Goal: Task Accomplishment & Management: Manage account settings

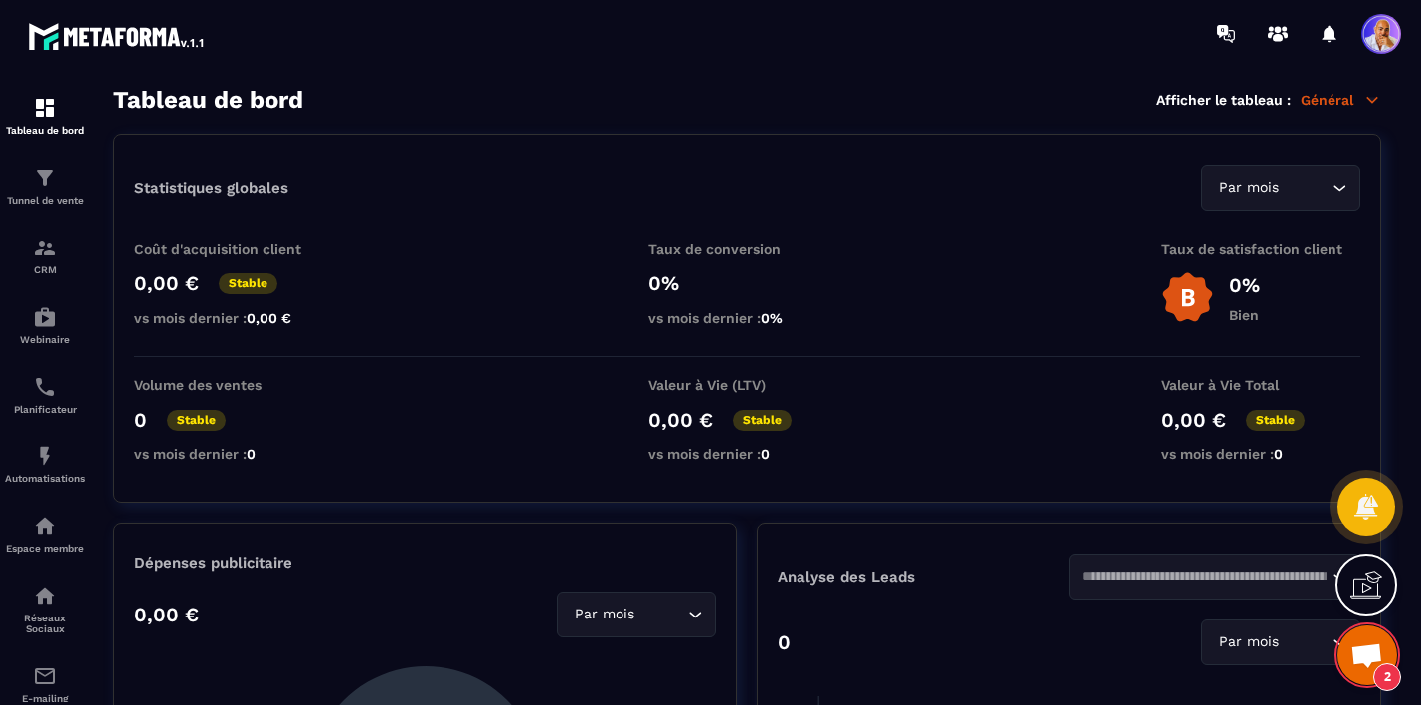
scroll to position [10684, 0]
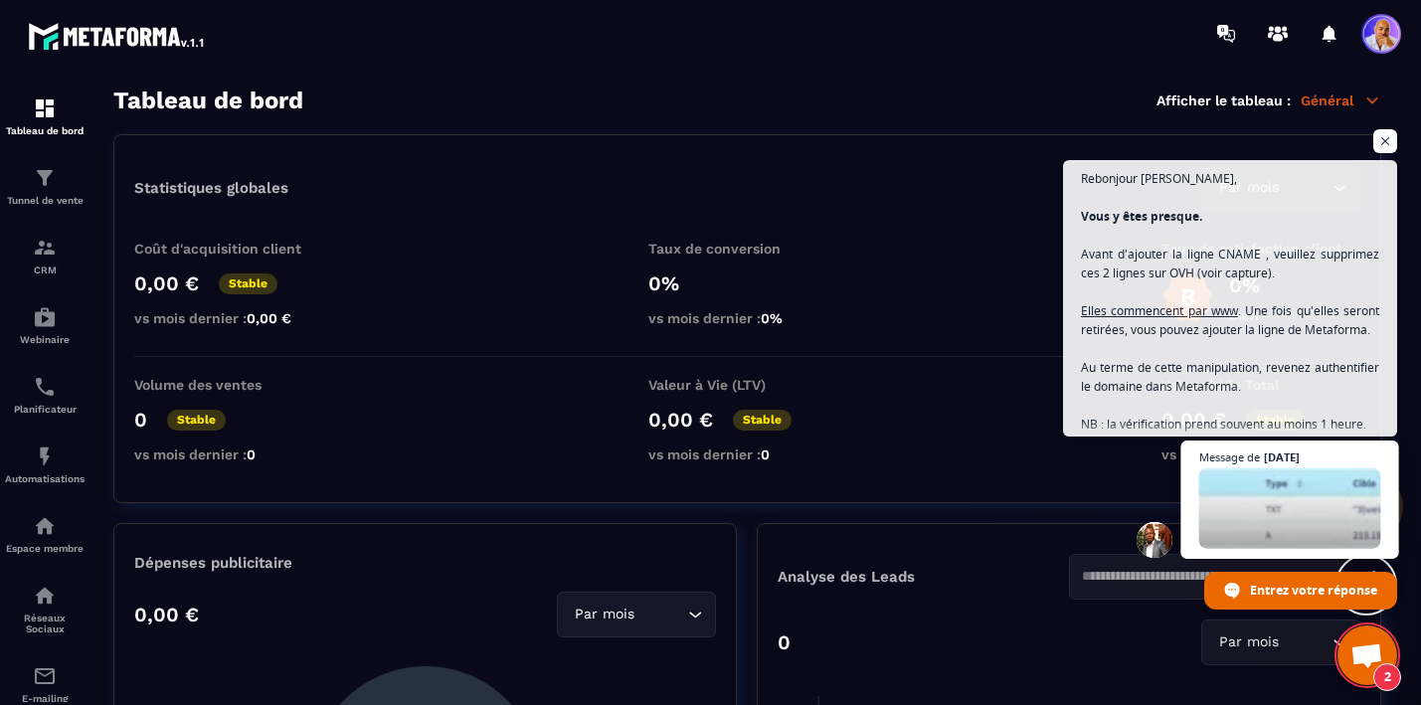
click at [1277, 539] on span "Ouvrir le chat" at bounding box center [1290, 508] width 182 height 81
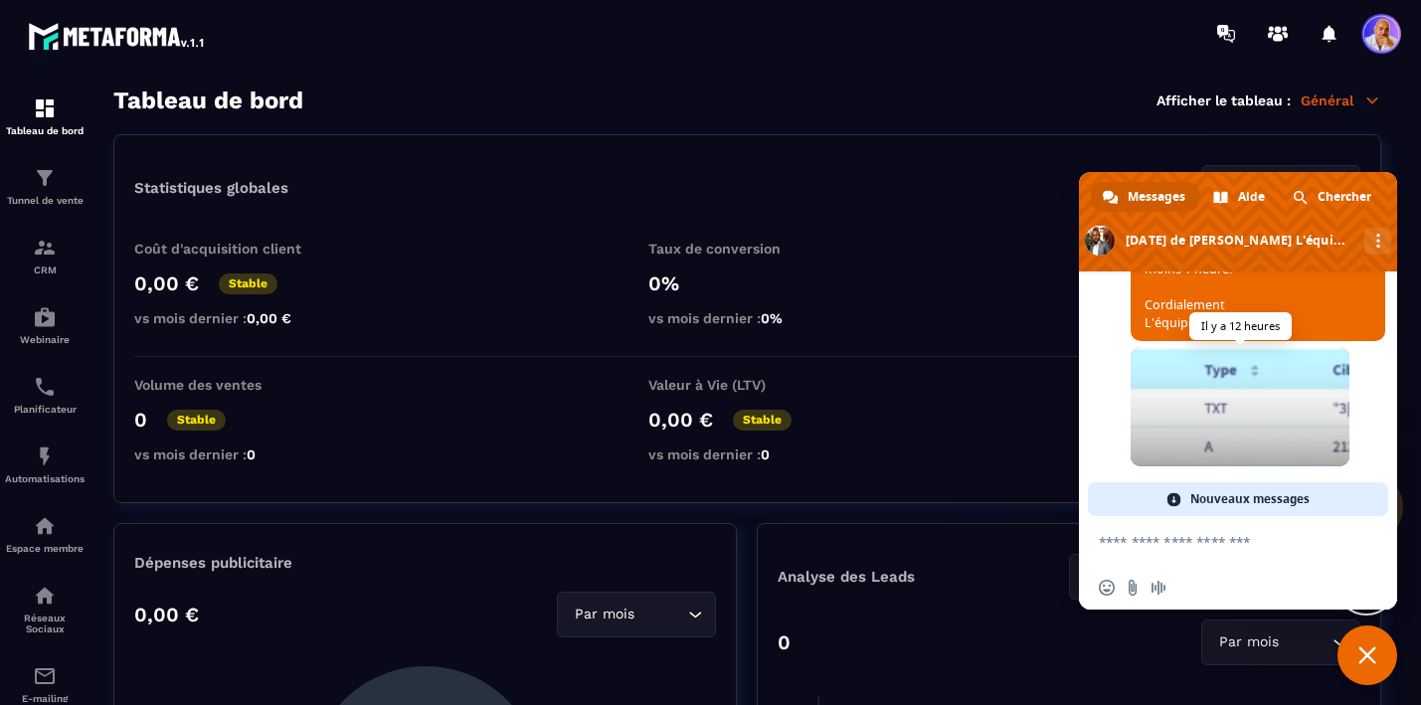
scroll to position [11584, 0]
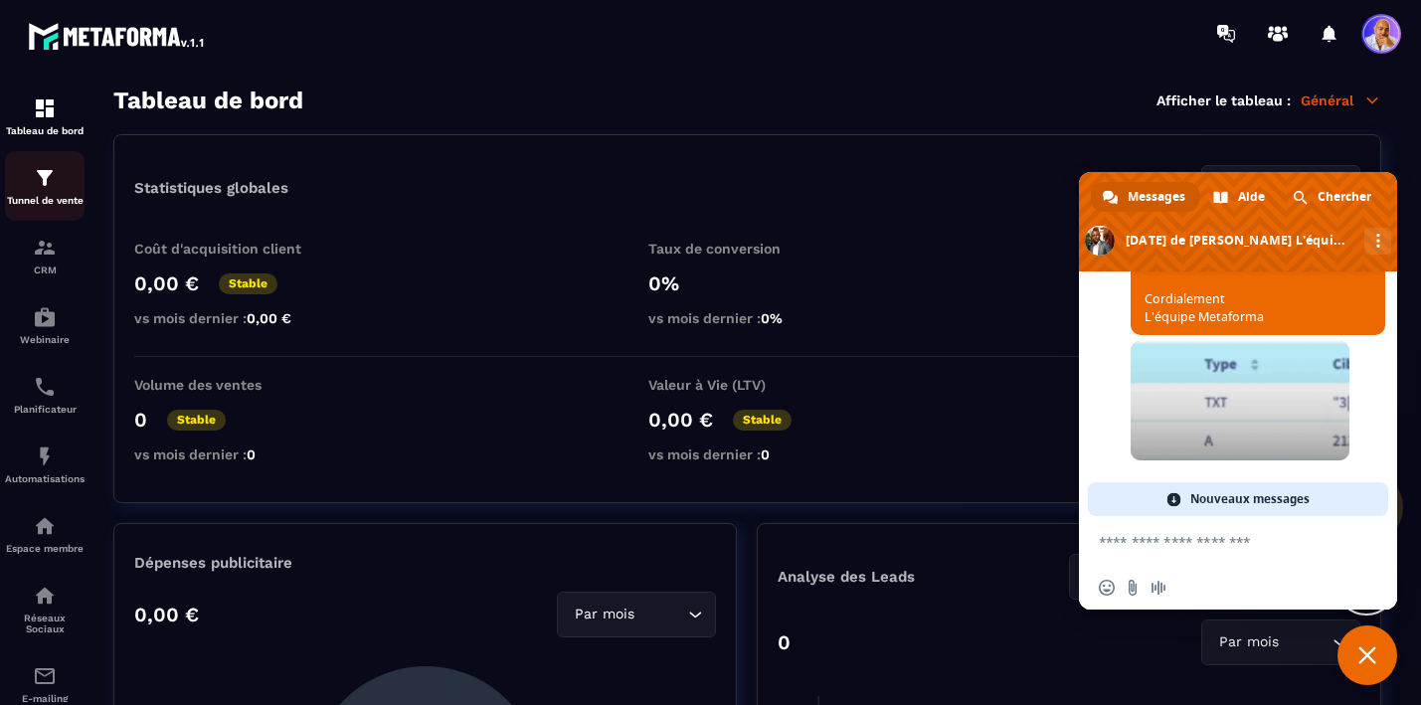
click at [45, 182] on img at bounding box center [45, 178] width 24 height 24
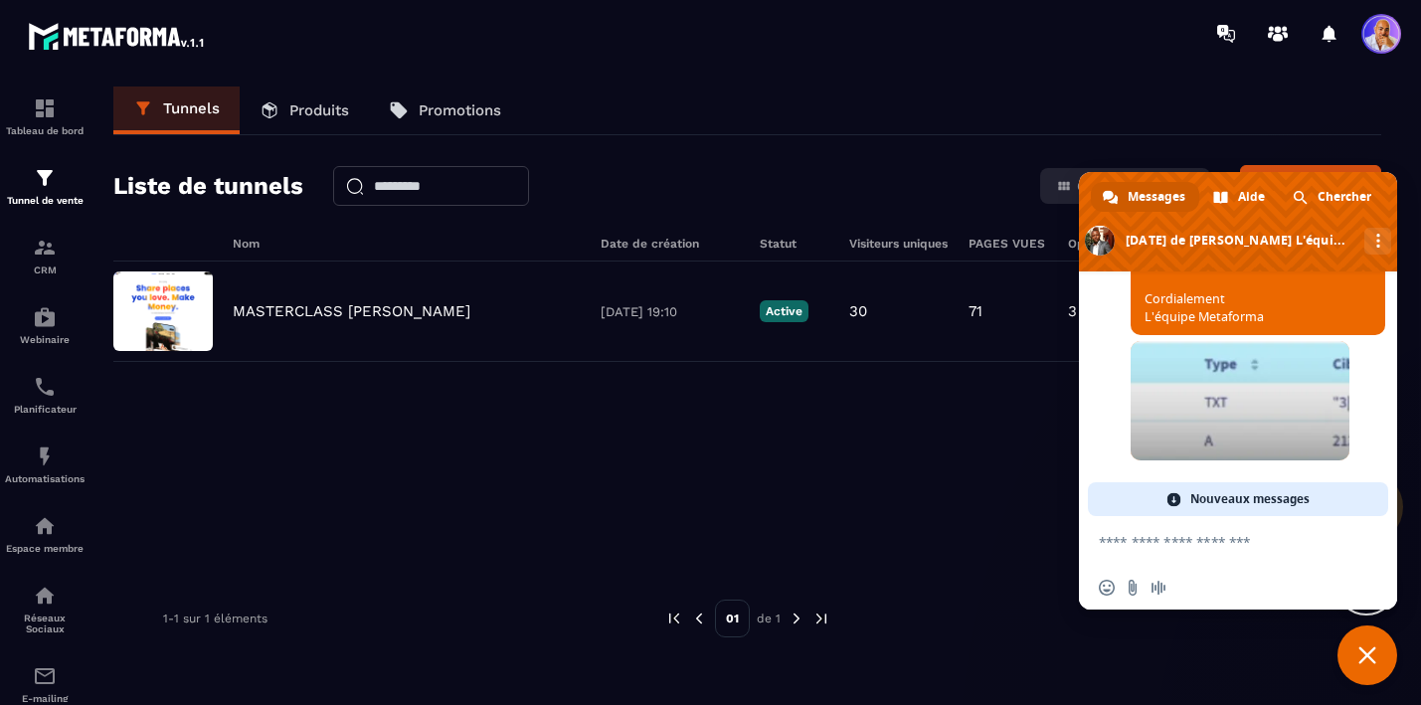
click at [1363, 657] on span "Fermer le chat" at bounding box center [1367, 655] width 18 height 18
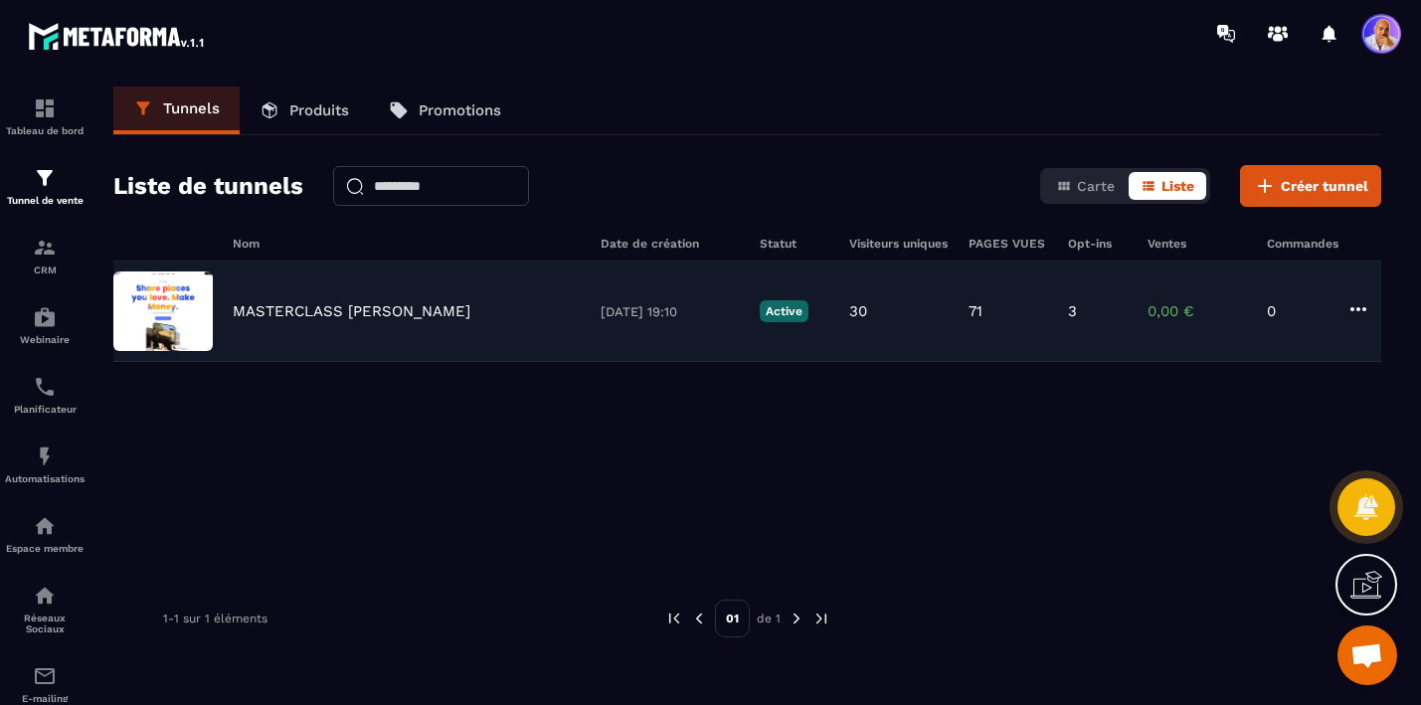
click at [266, 314] on p "MASTERCLASS JM DUPONT" at bounding box center [352, 311] width 238 height 18
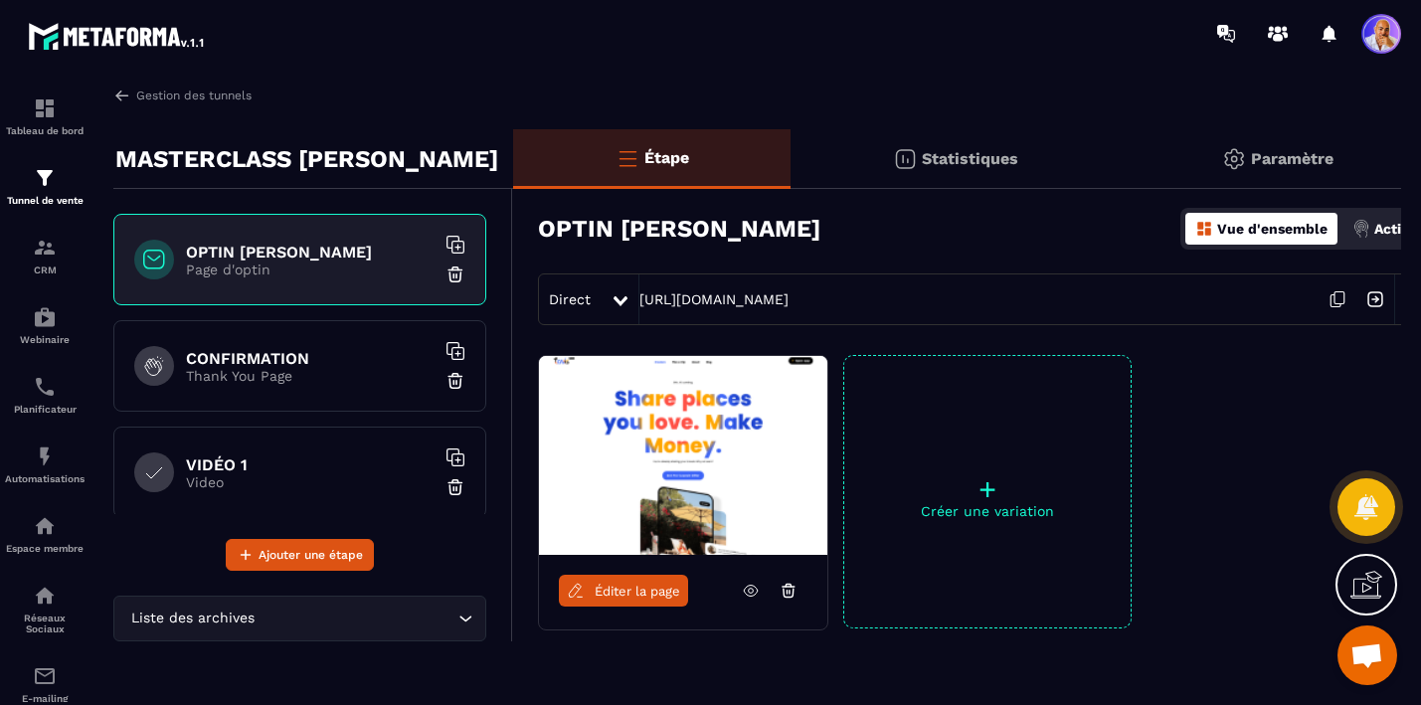
click at [1283, 154] on p "Paramètre" at bounding box center [1292, 158] width 83 height 19
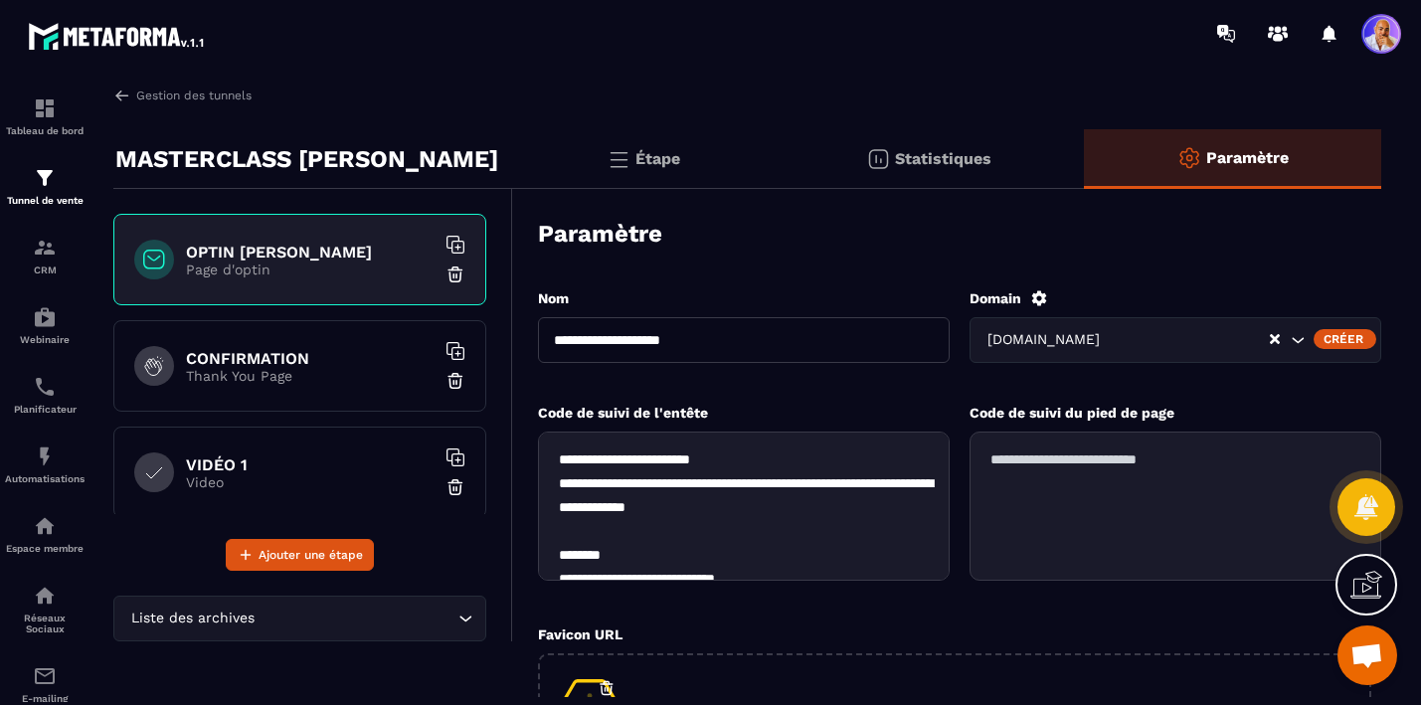
click at [1298, 335] on icon "Search for option" at bounding box center [1297, 340] width 20 height 20
click at [1037, 301] on icon at bounding box center [1039, 297] width 15 height 15
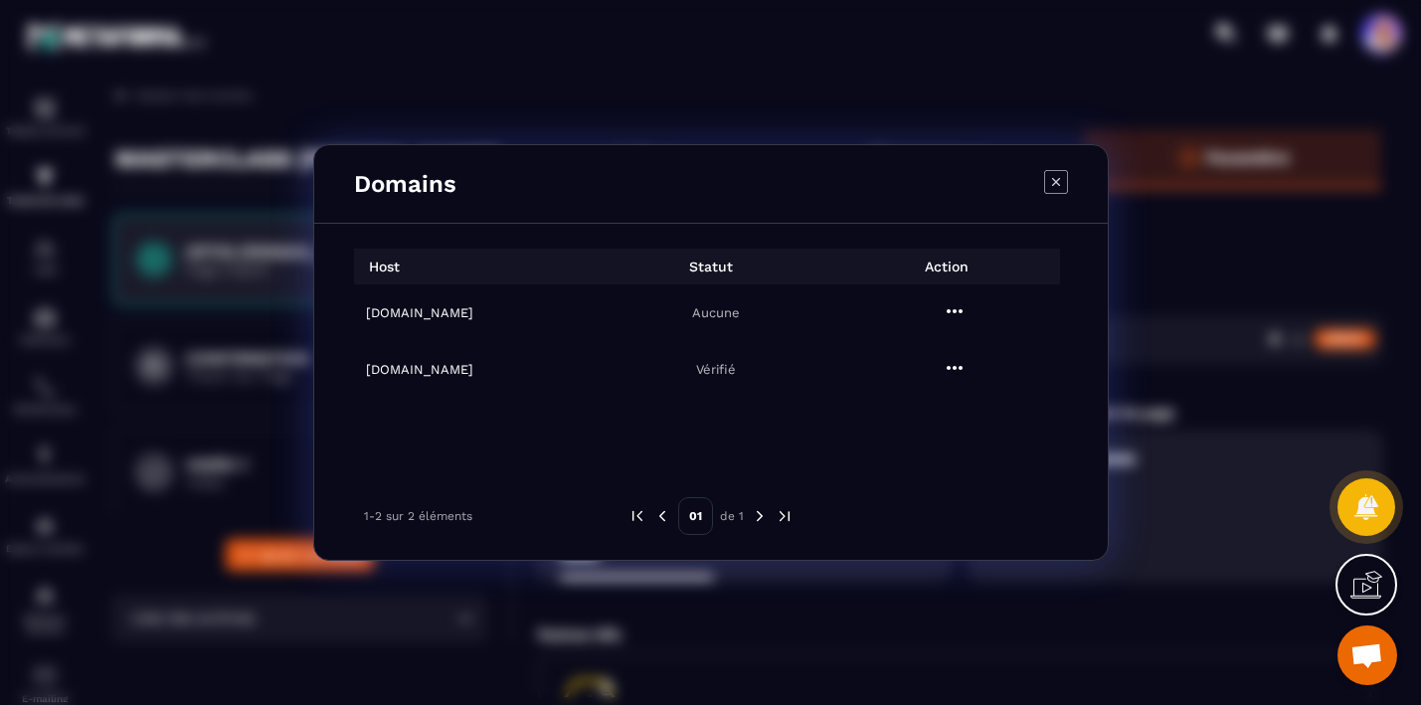
click at [388, 314] on h6 "havivra.fr" at bounding box center [479, 312] width 226 height 15
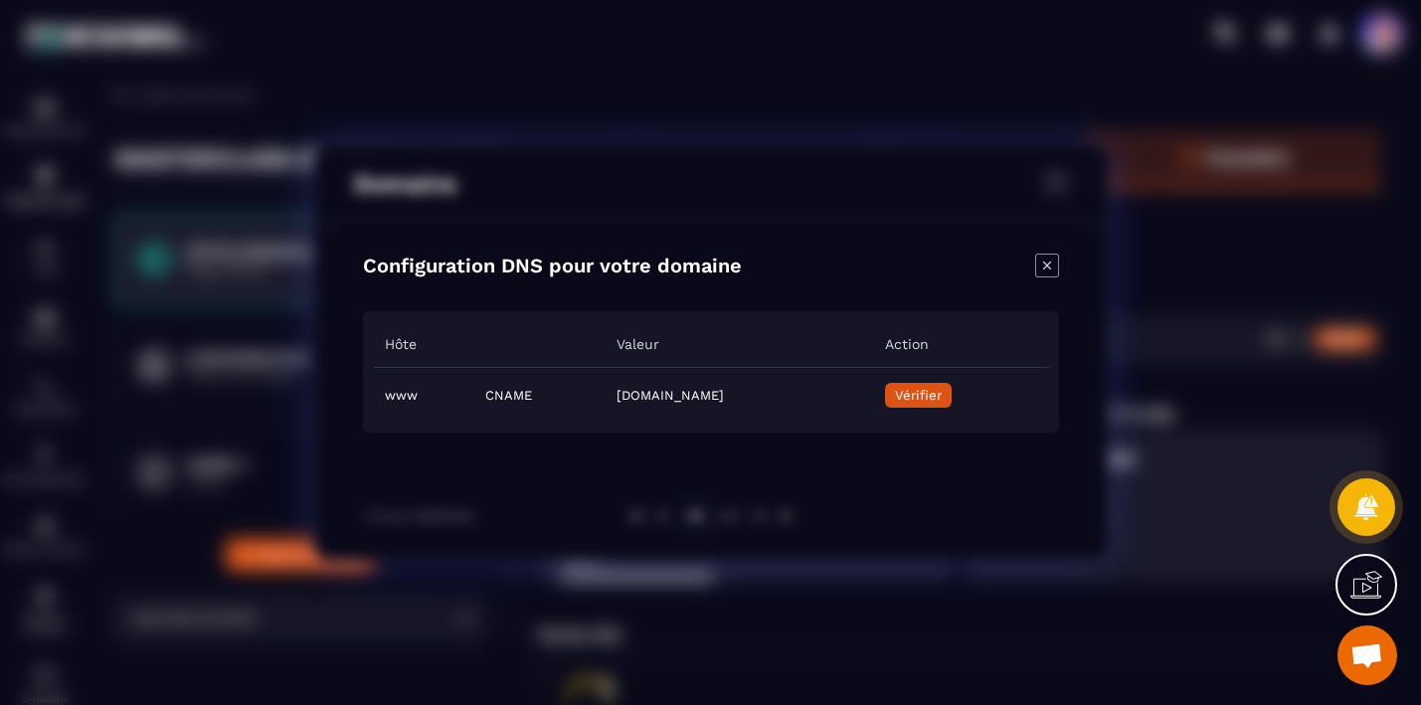
click at [604, 393] on td "4fa606b7-f429-4c02-a869-073c8b7c7e5a.metaforma.io" at bounding box center [737, 395] width 267 height 56
copy td "4fa606b7-f429-4c02-a869-073c8b7c7e5a.metaforma.io"
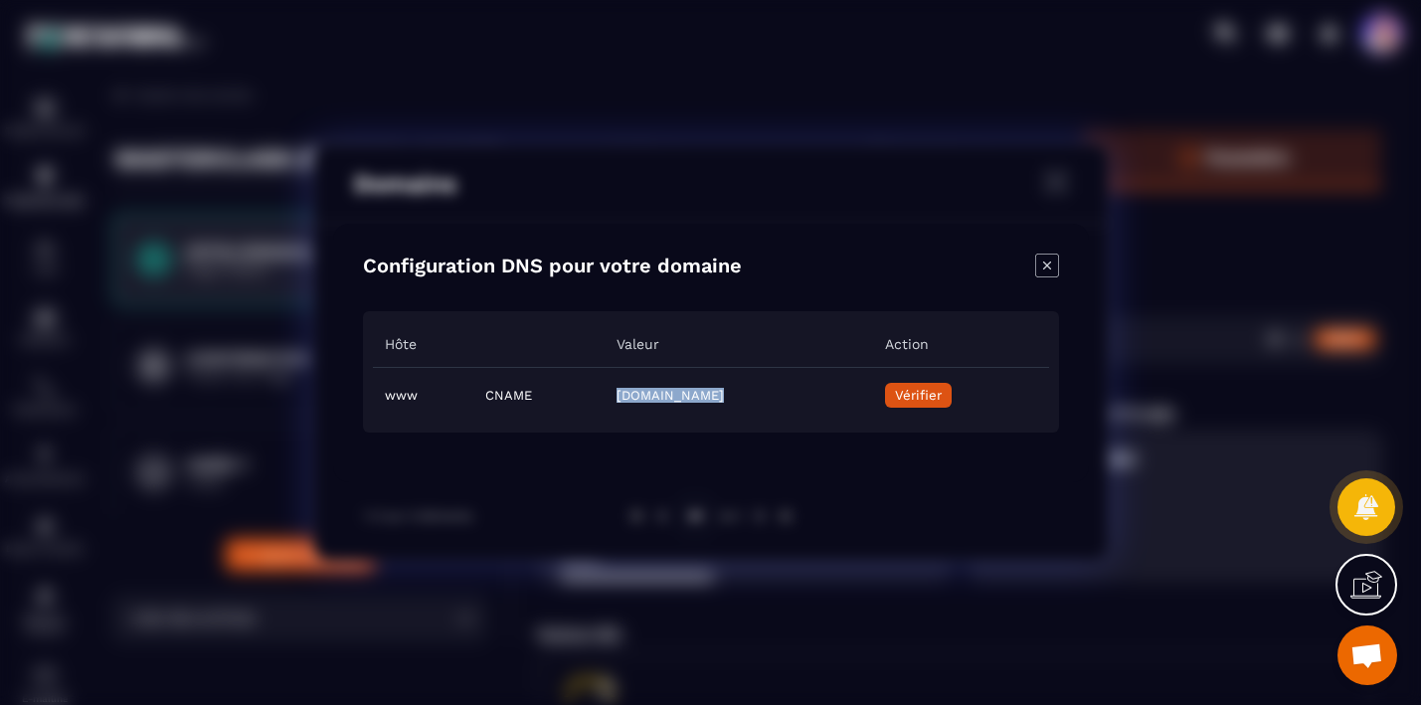
click at [1042, 265] on icon "Close modal" at bounding box center [1047, 265] width 24 height 24
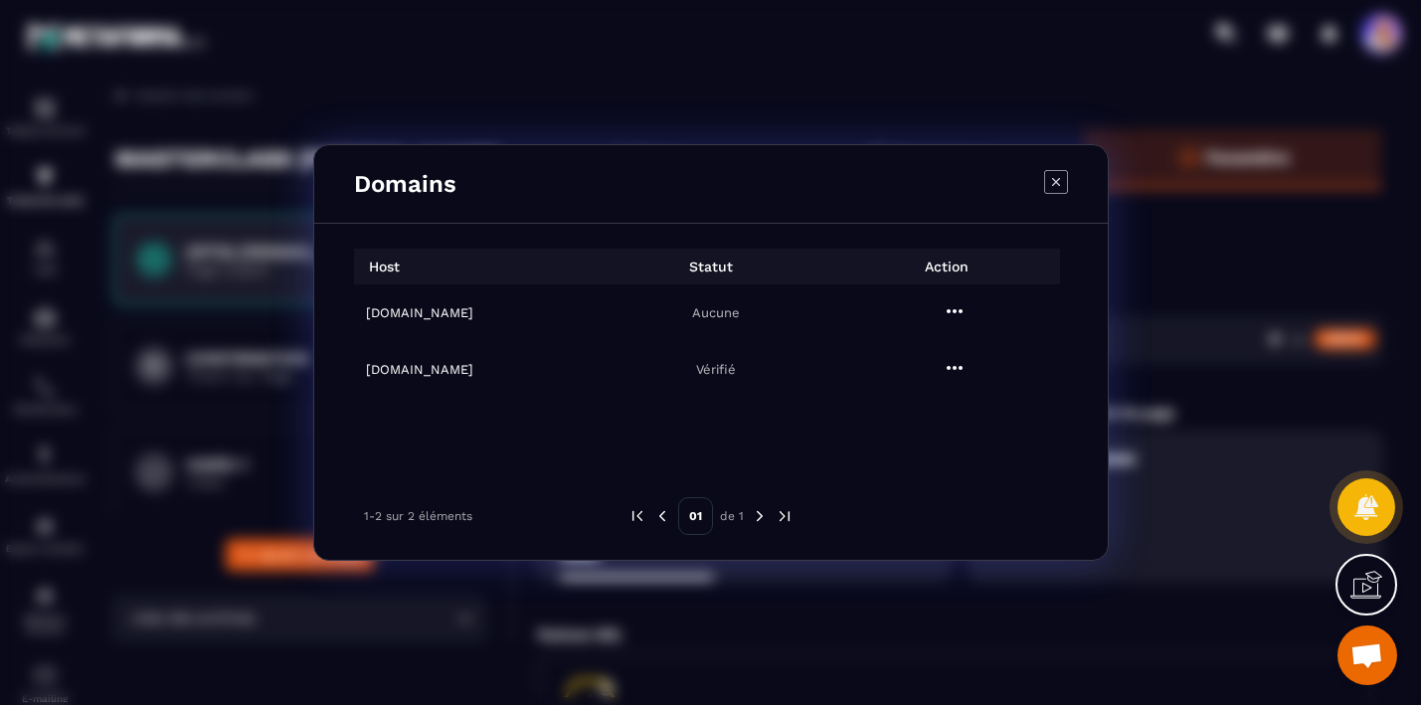
click at [1063, 185] on icon "Modal window" at bounding box center [1056, 182] width 24 height 24
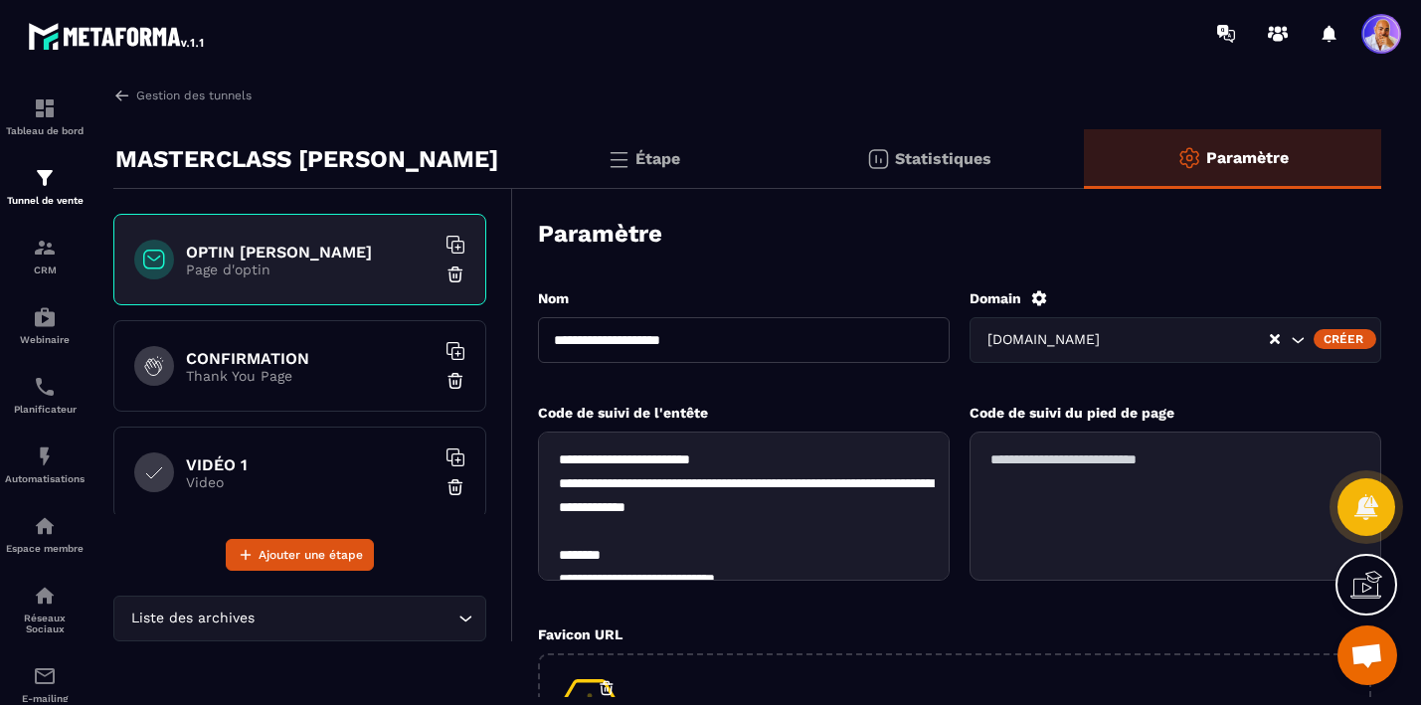
click at [1296, 337] on icon "Search for option" at bounding box center [1297, 340] width 20 height 20
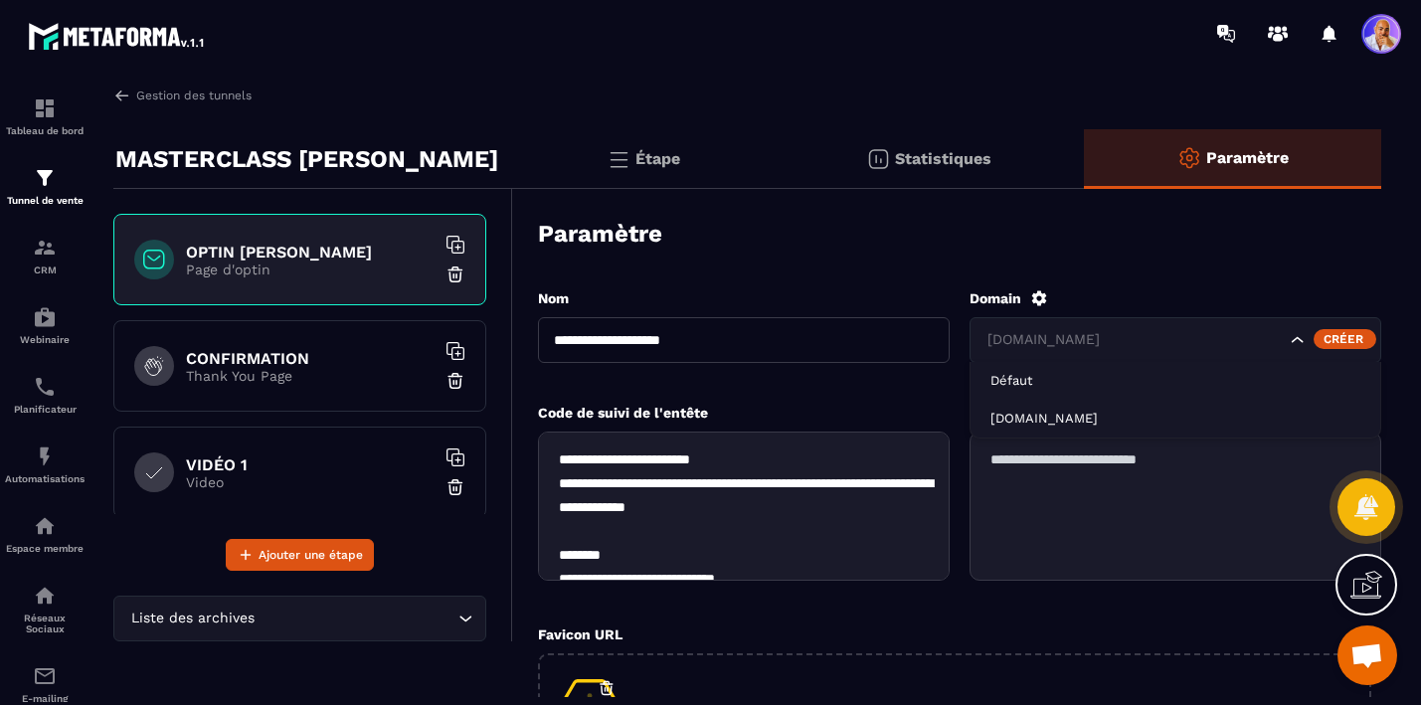
click at [1036, 298] on icon at bounding box center [1039, 297] width 15 height 15
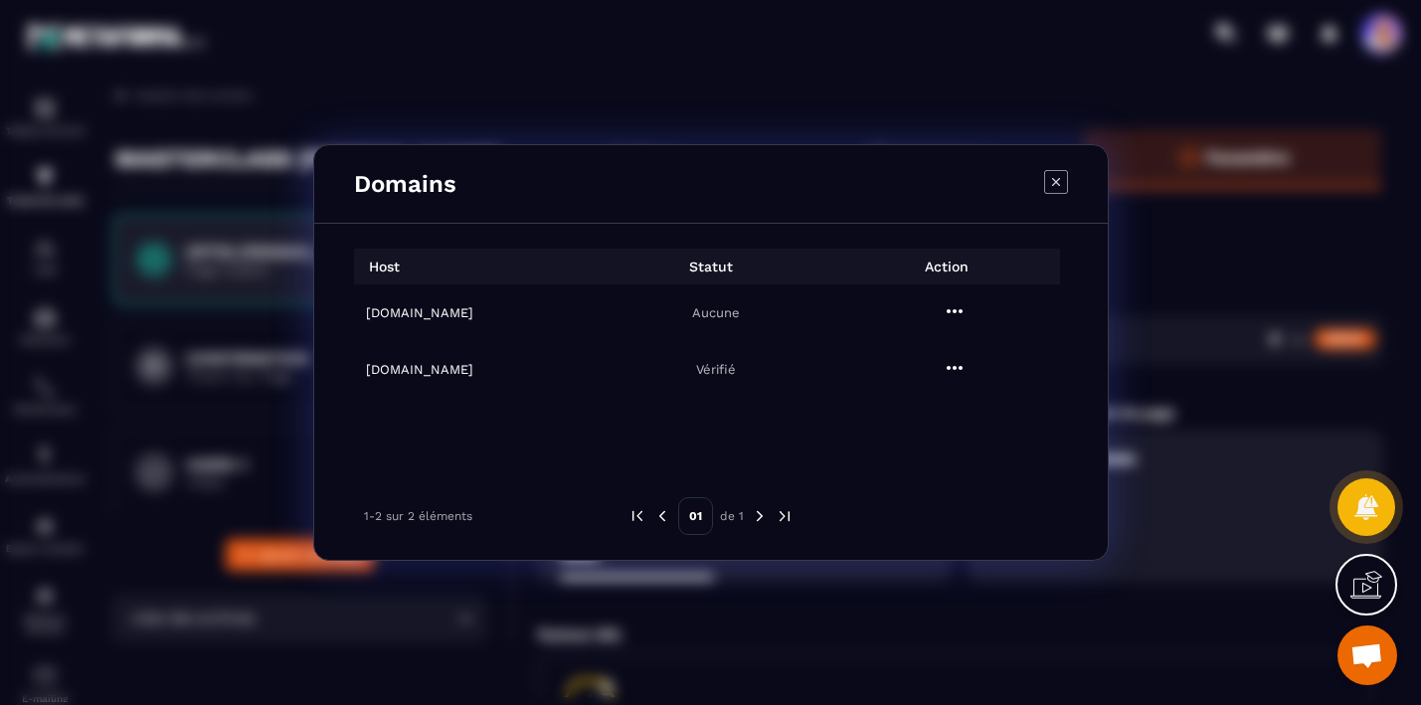
click at [419, 317] on h6 "havivra.fr" at bounding box center [479, 312] width 226 height 15
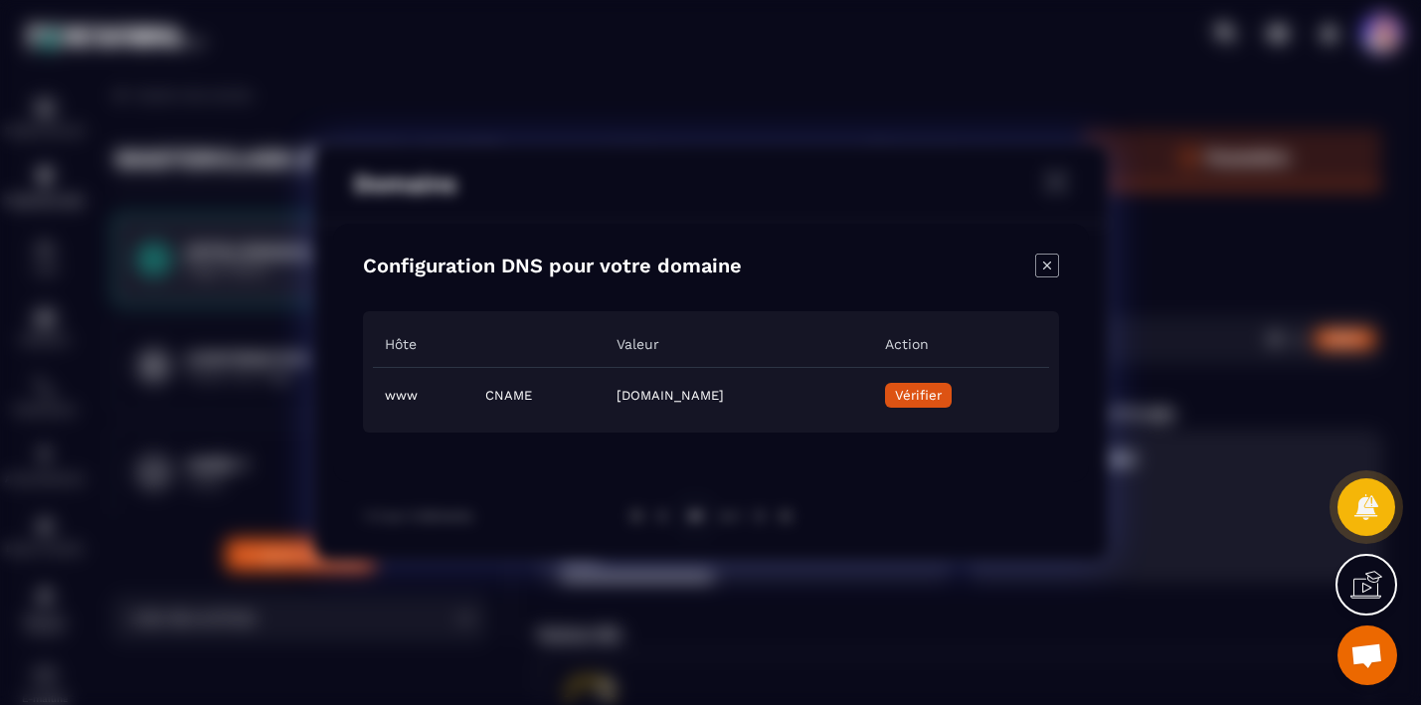
click at [940, 397] on span "Vérifier" at bounding box center [917, 395] width 47 height 15
